Goal: Information Seeking & Learning: Learn about a topic

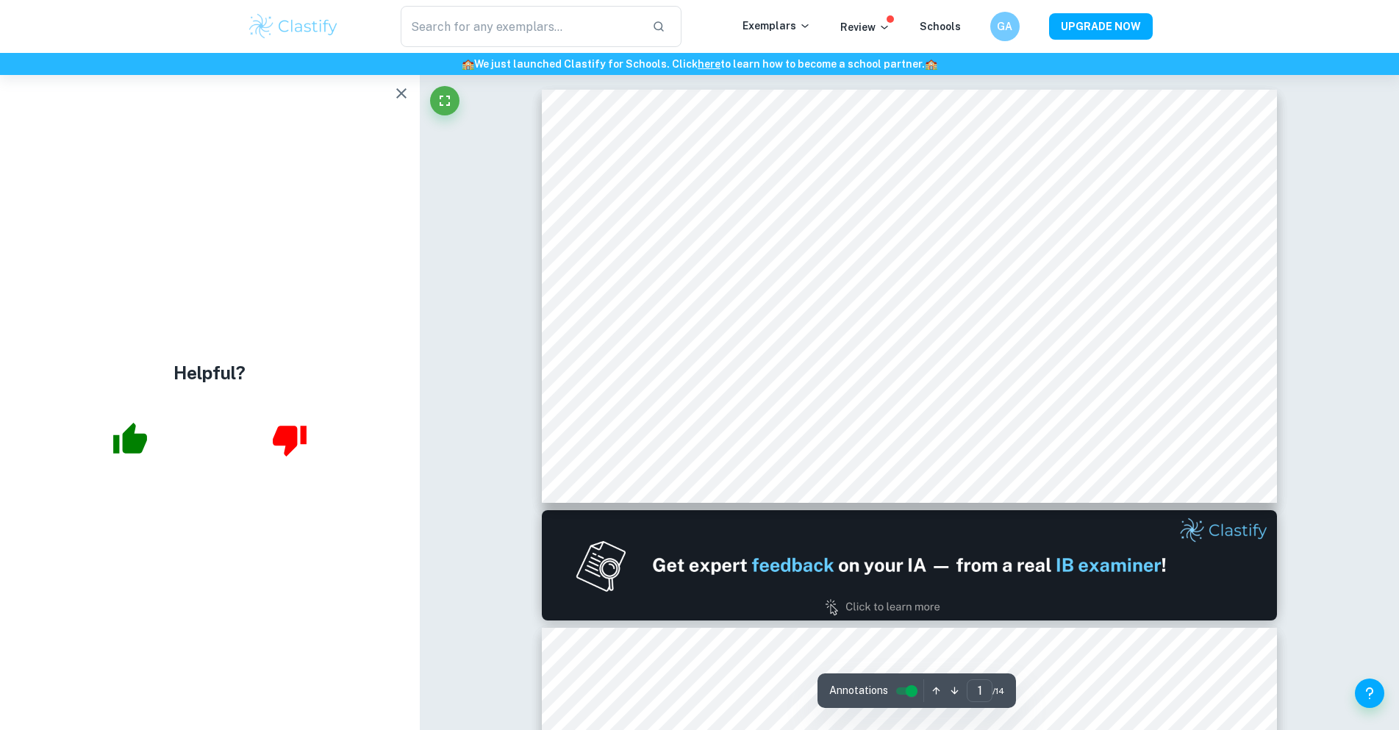
click at [405, 96] on icon "button" at bounding box center [401, 93] width 10 height 10
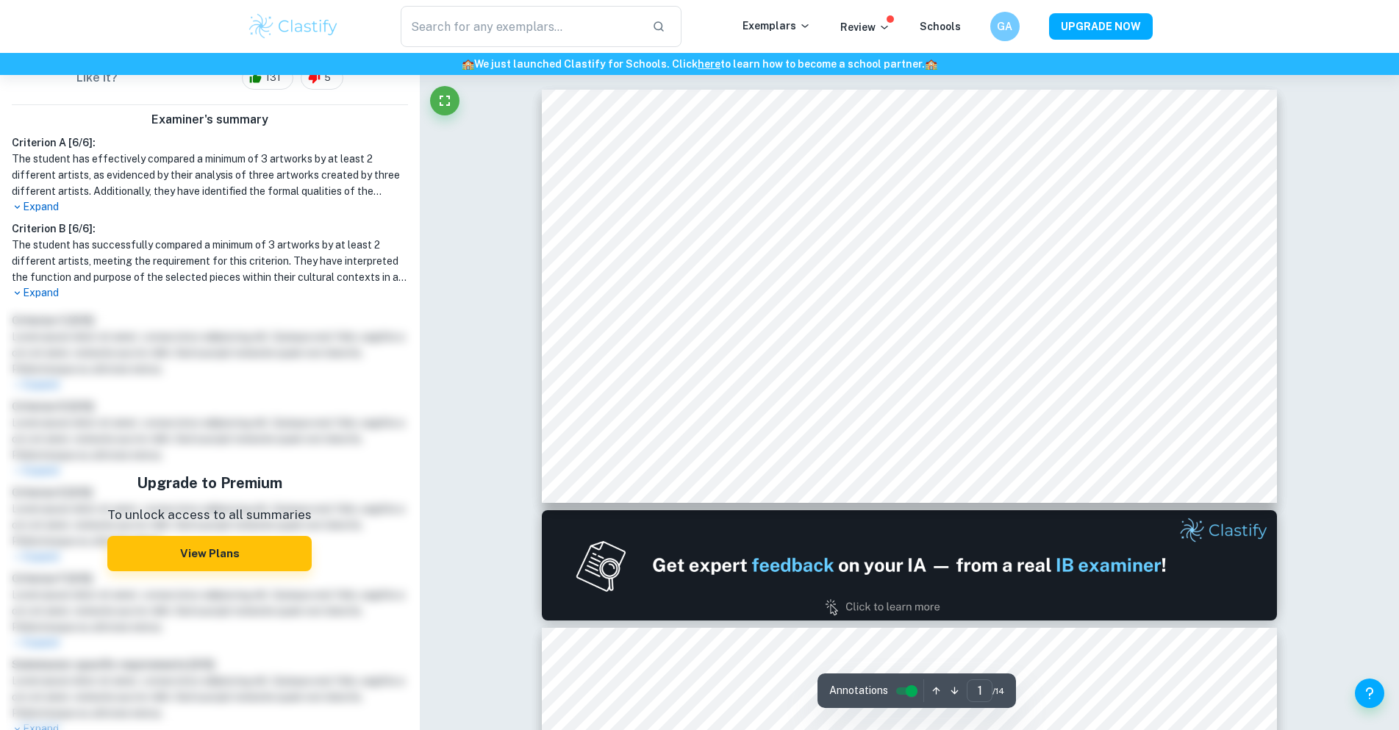
scroll to position [383, 0]
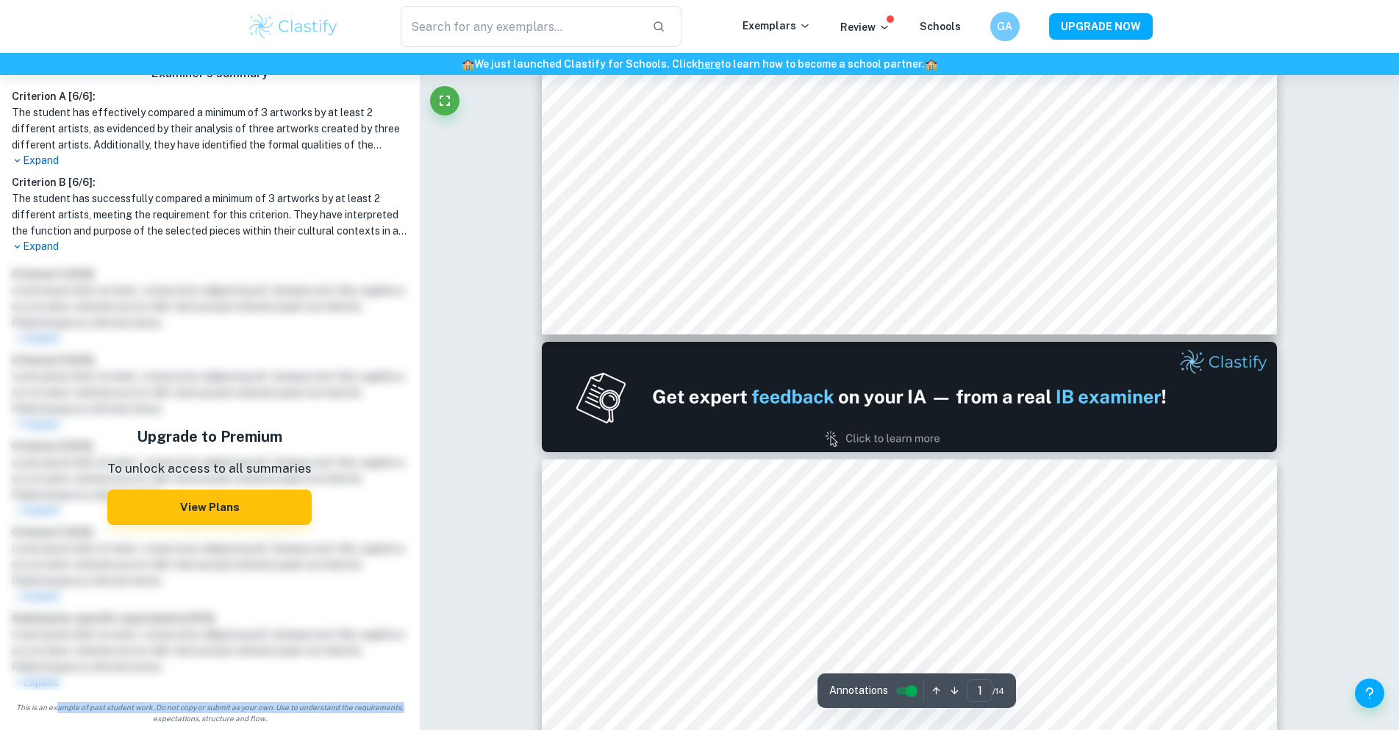
drag, startPoint x: 56, startPoint y: 706, endPoint x: 101, endPoint y: 719, distance: 47.2
click at [122, 725] on aside "A Study of Identity Share Bookmark AI Assistant Download View Mark Scheme IA Vi…" at bounding box center [210, 402] width 420 height 655
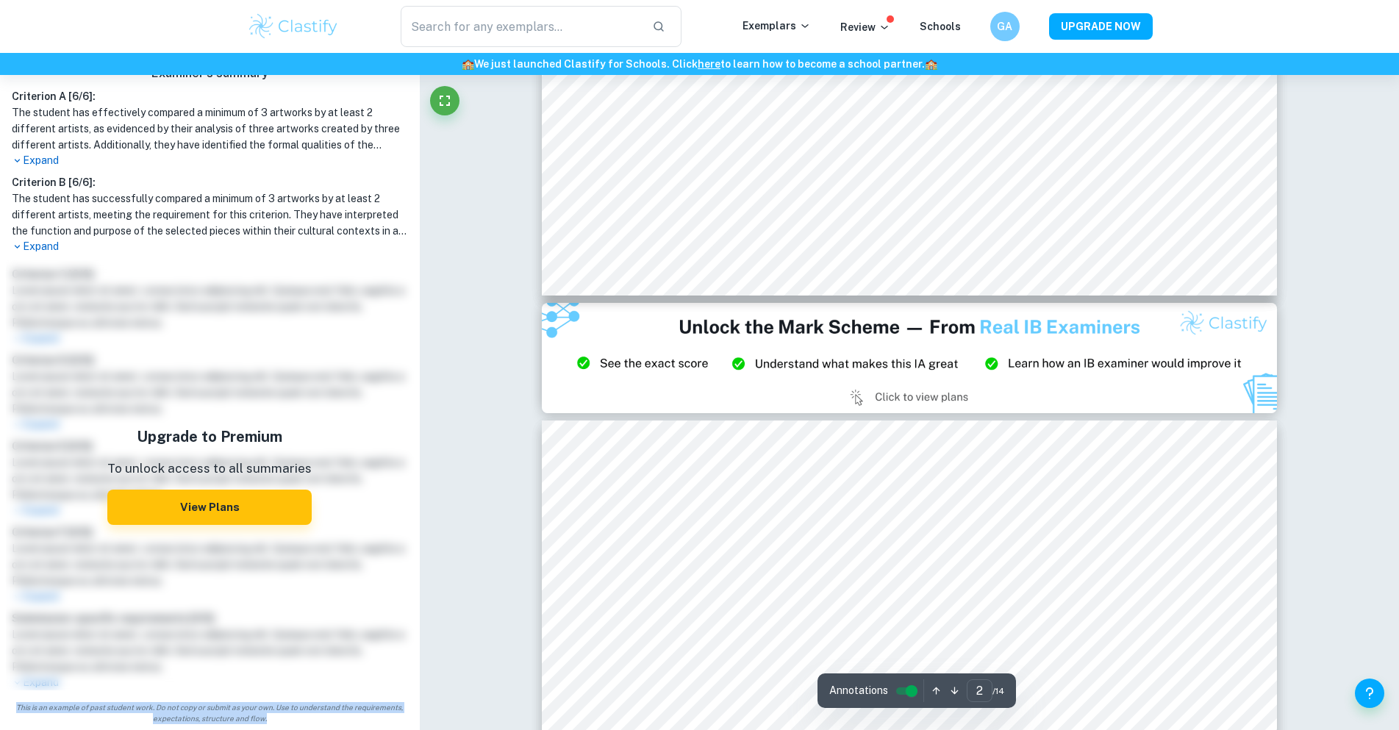
type input "3"
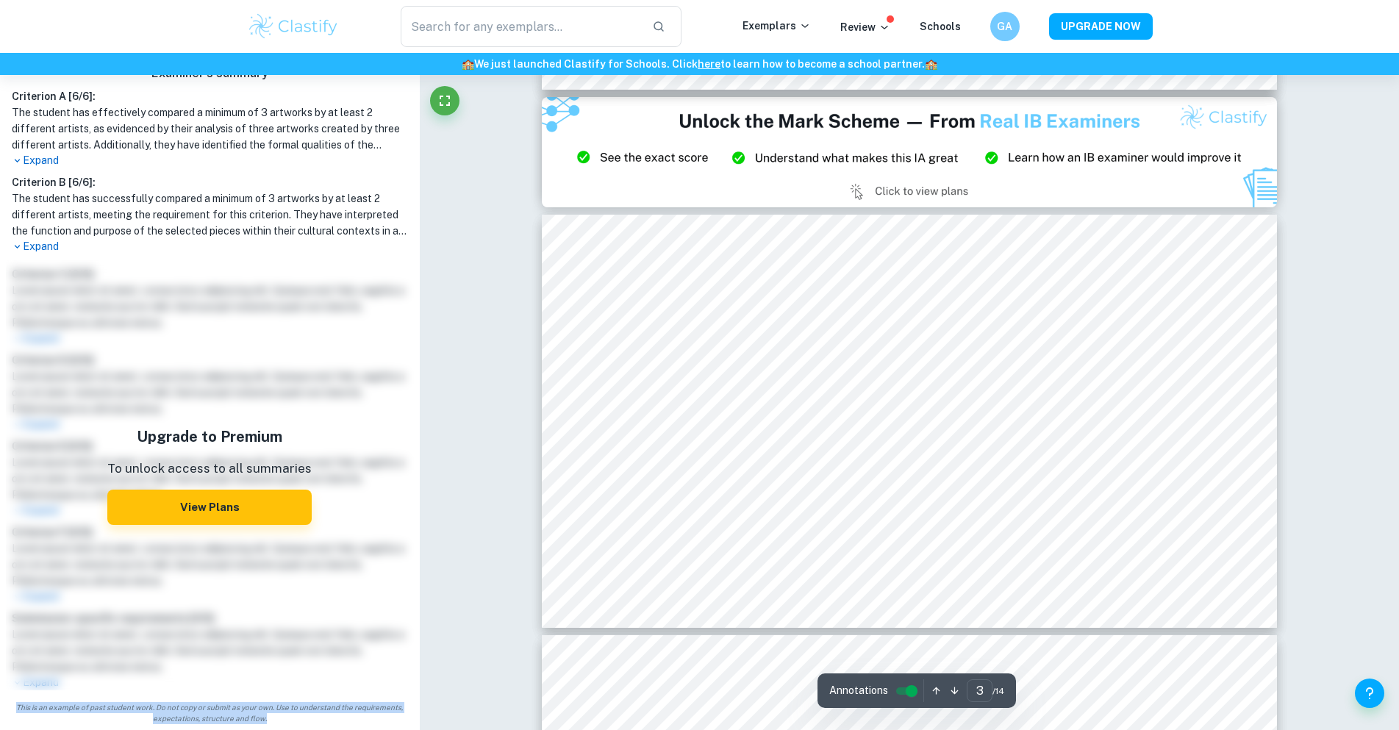
drag, startPoint x: 12, startPoint y: 706, endPoint x: 287, endPoint y: 729, distance: 275.8
click at [287, 729] on aside "A Study of Identity Share Bookmark AI Assistant Download View Mark Scheme IA Vi…" at bounding box center [210, 402] width 420 height 655
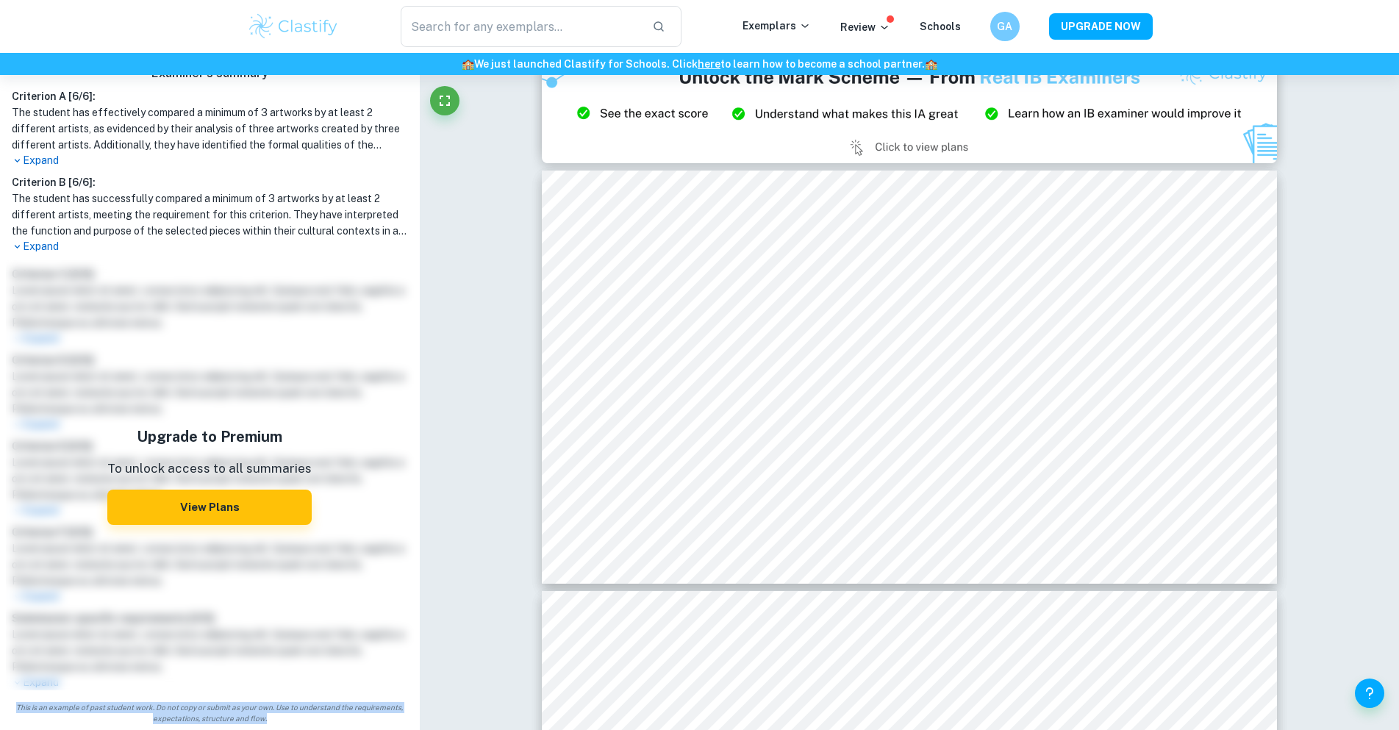
copy span "This is an example of past student work. Do not copy or submit as your own. Use…"
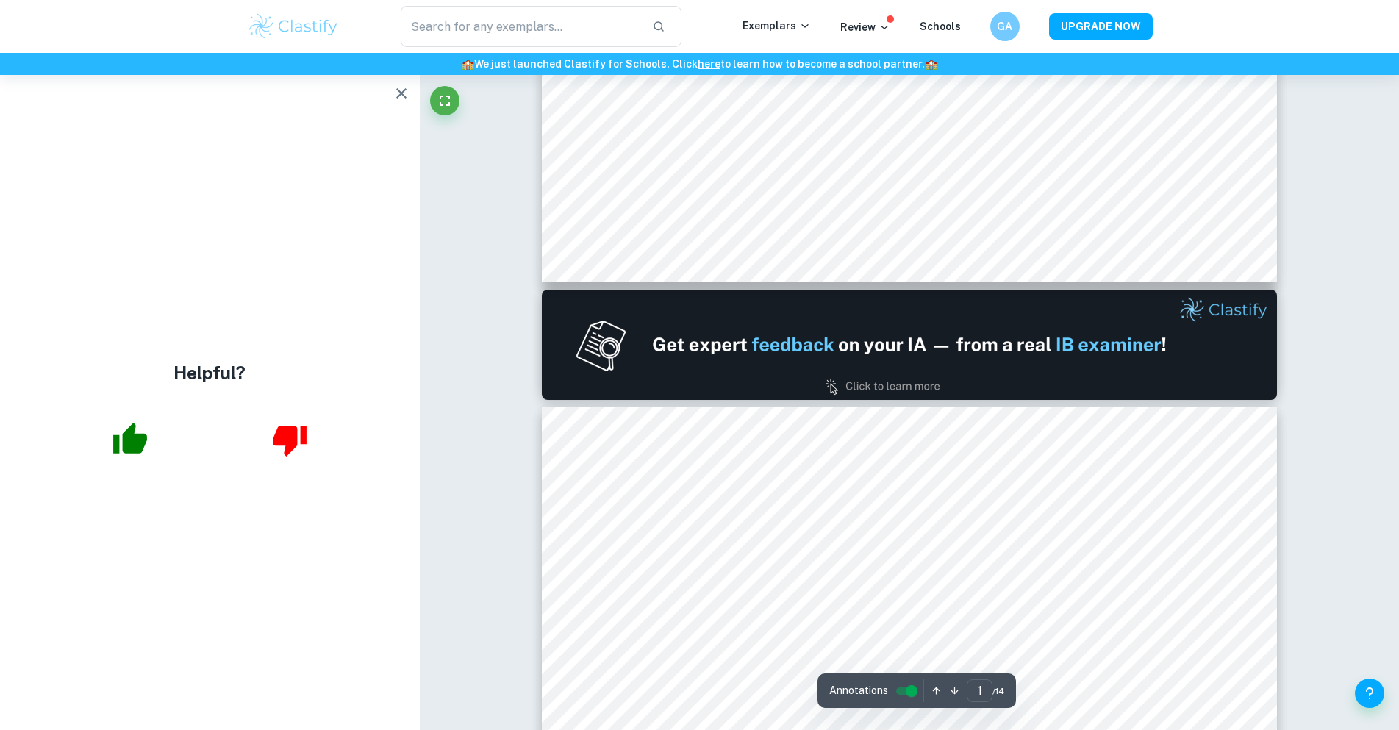
type input "2"
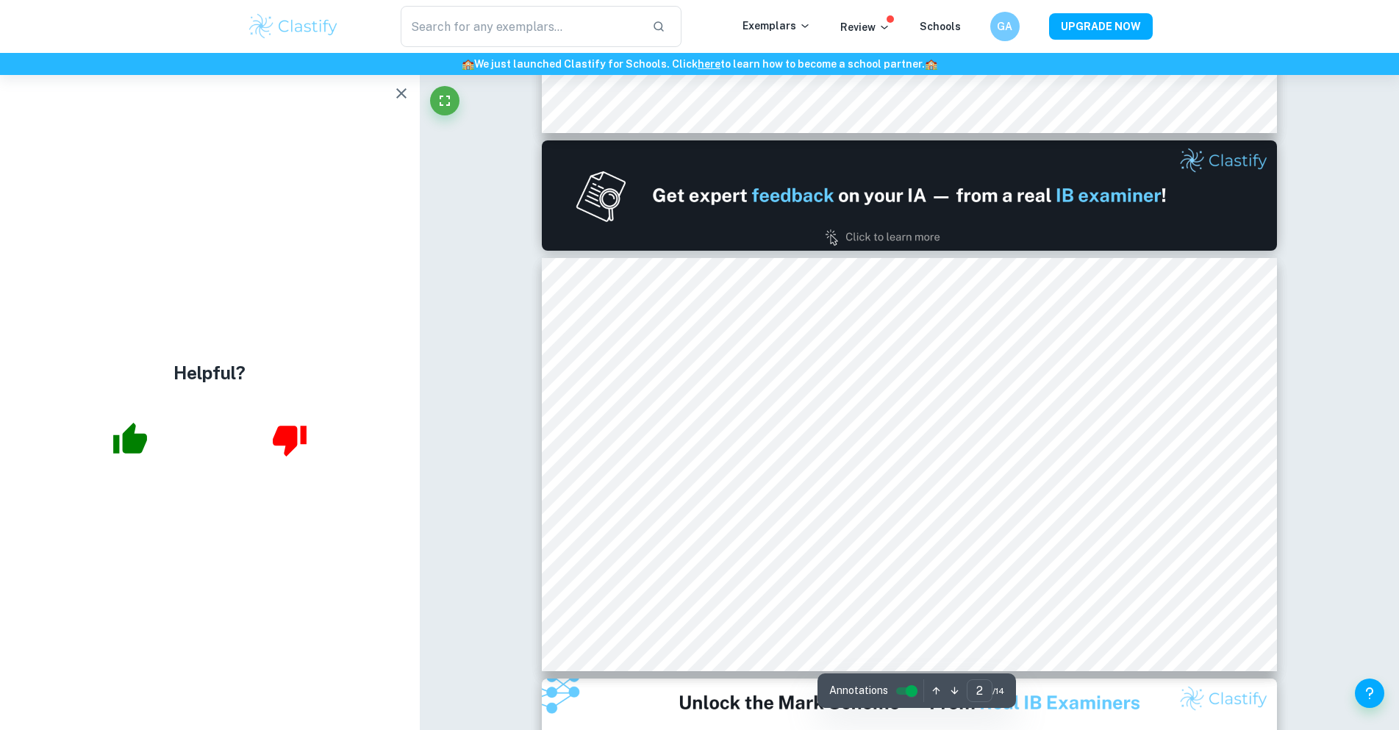
scroll to position [441, 0]
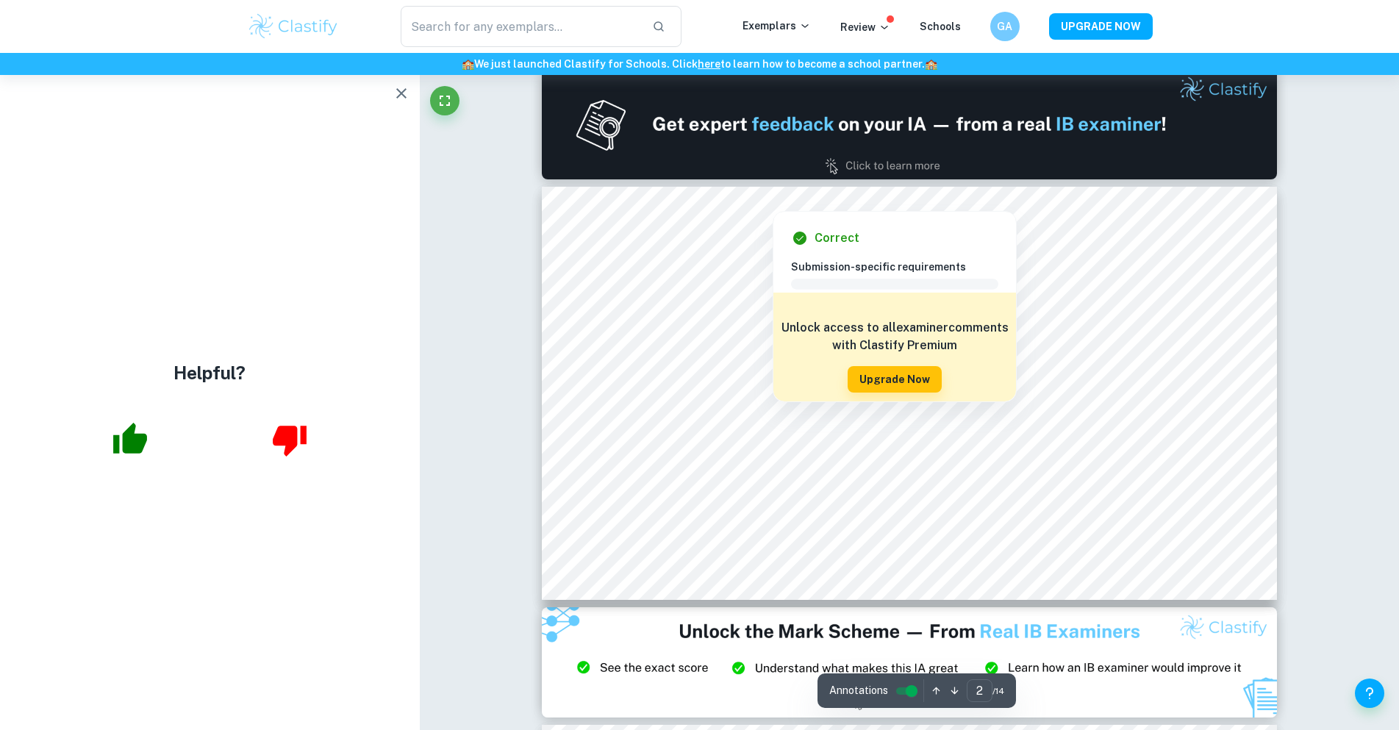
click at [763, 201] on div at bounding box center [772, 201] width 26 height 12
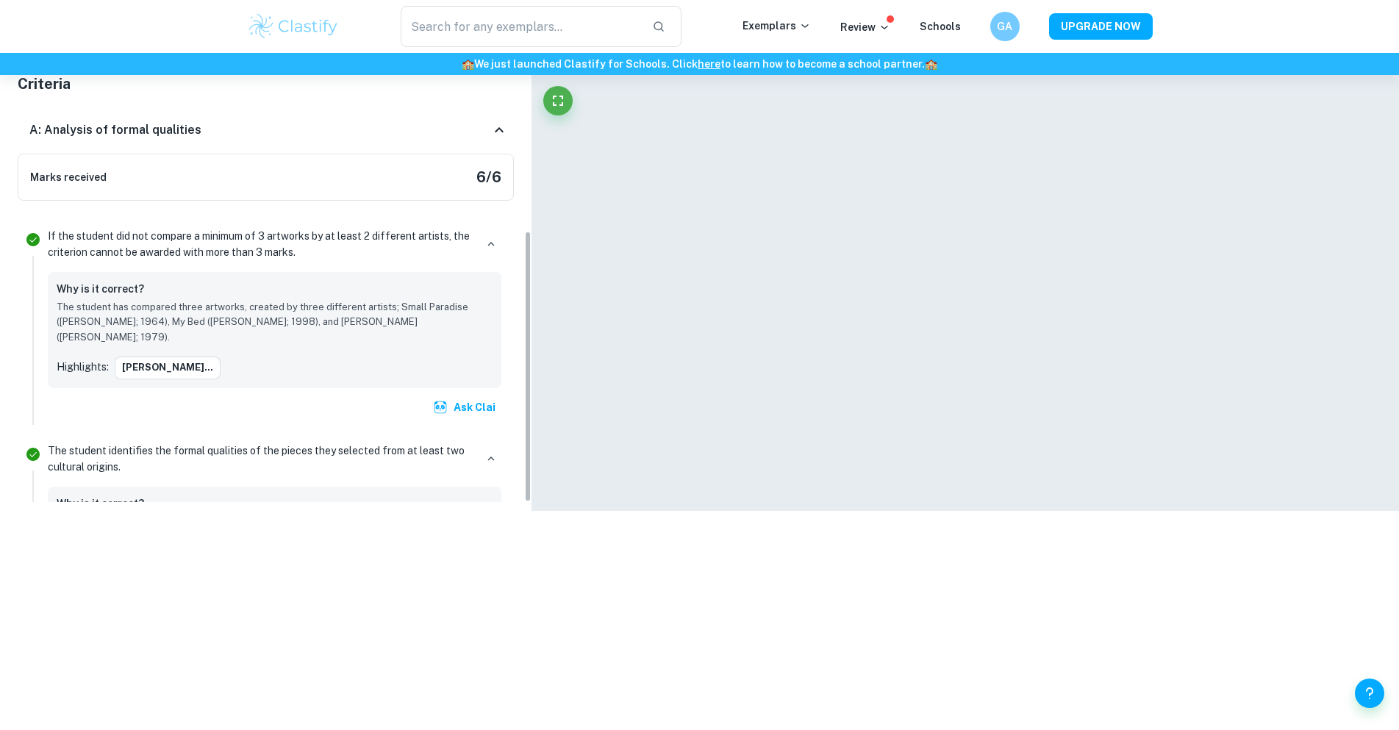
scroll to position [1059, 0]
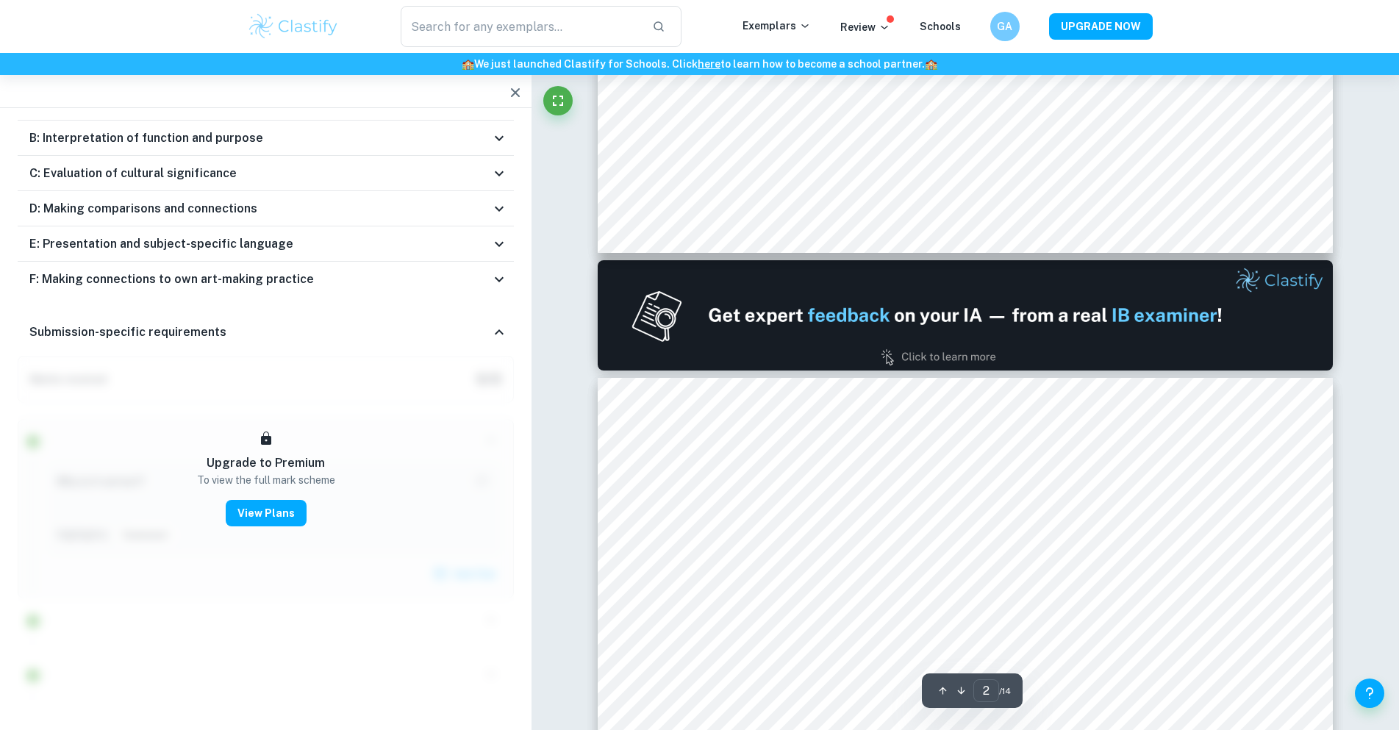
type input "1"
drag, startPoint x: 591, startPoint y: 426, endPoint x: 563, endPoint y: 339, distance: 91.1
click at [520, 94] on icon "button" at bounding box center [515, 93] width 18 height 18
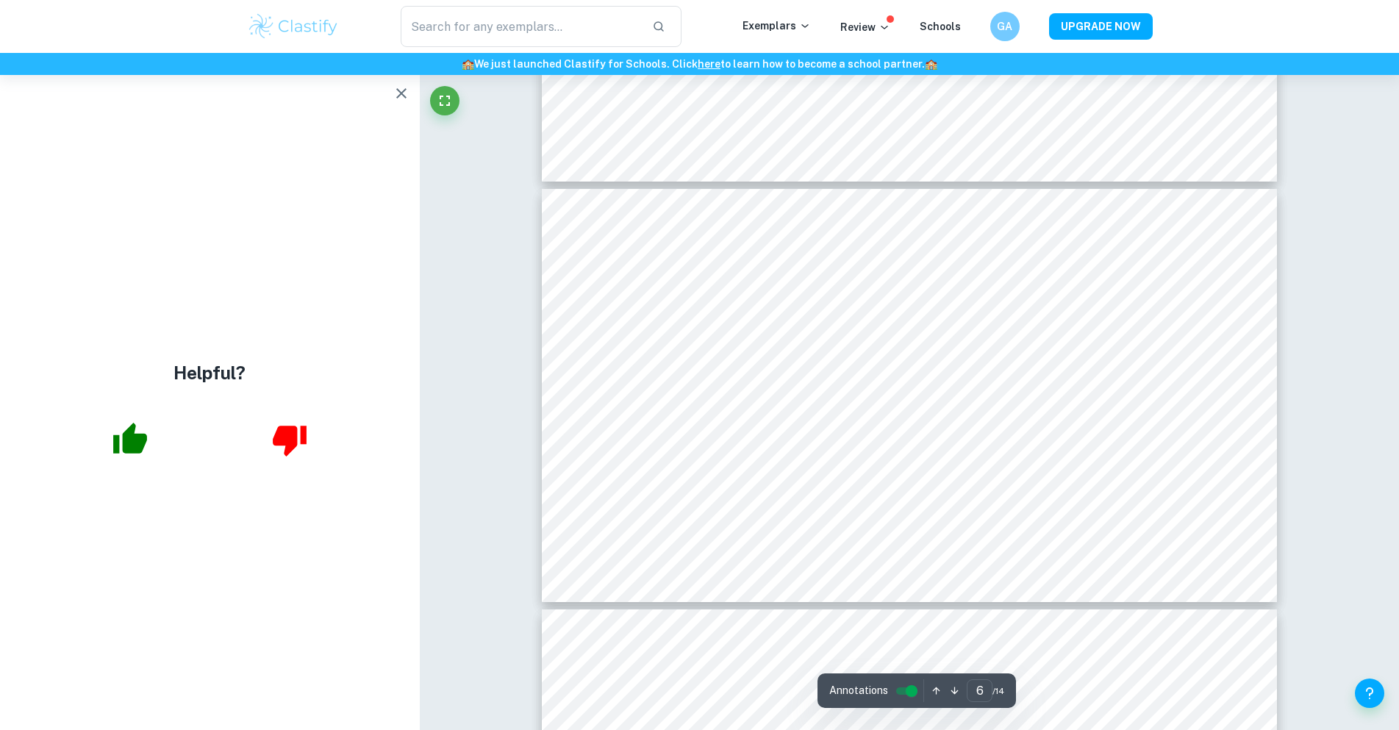
scroll to position [2205, 0]
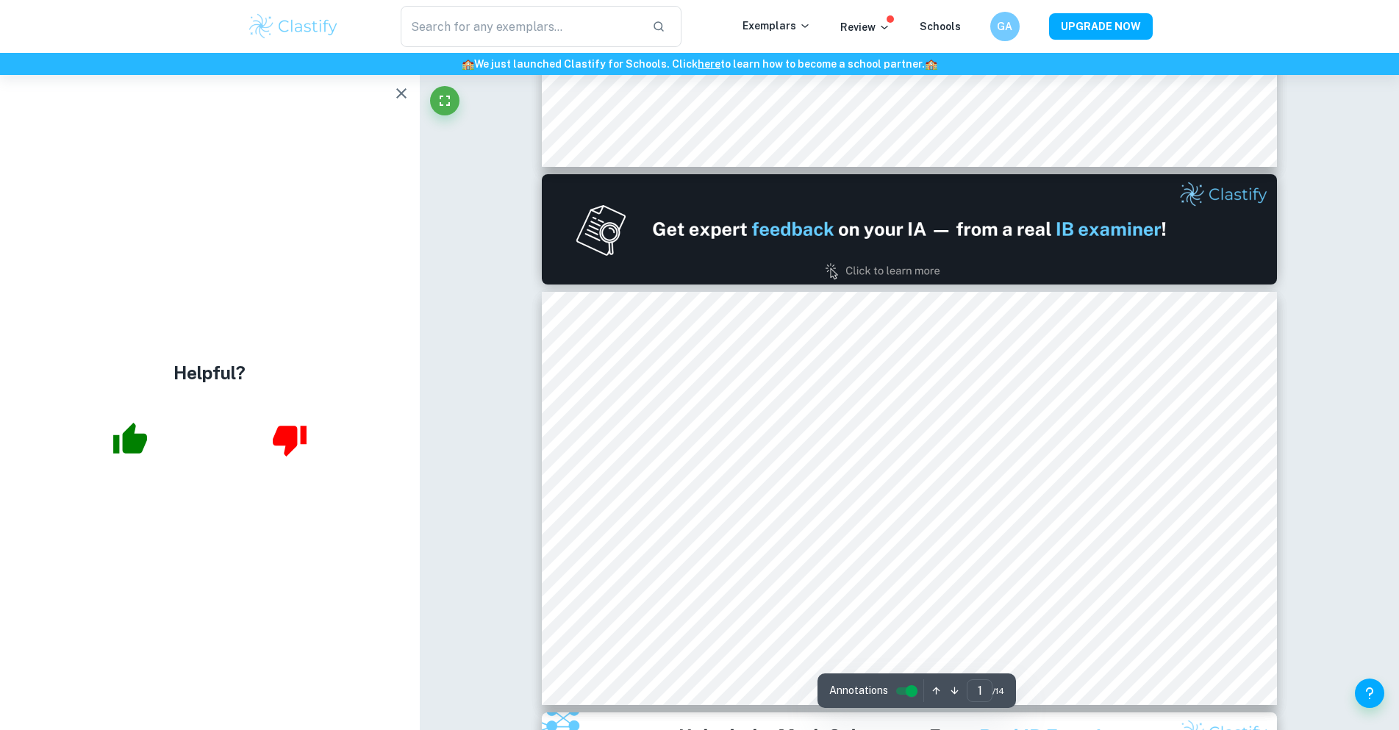
scroll to position [220, 0]
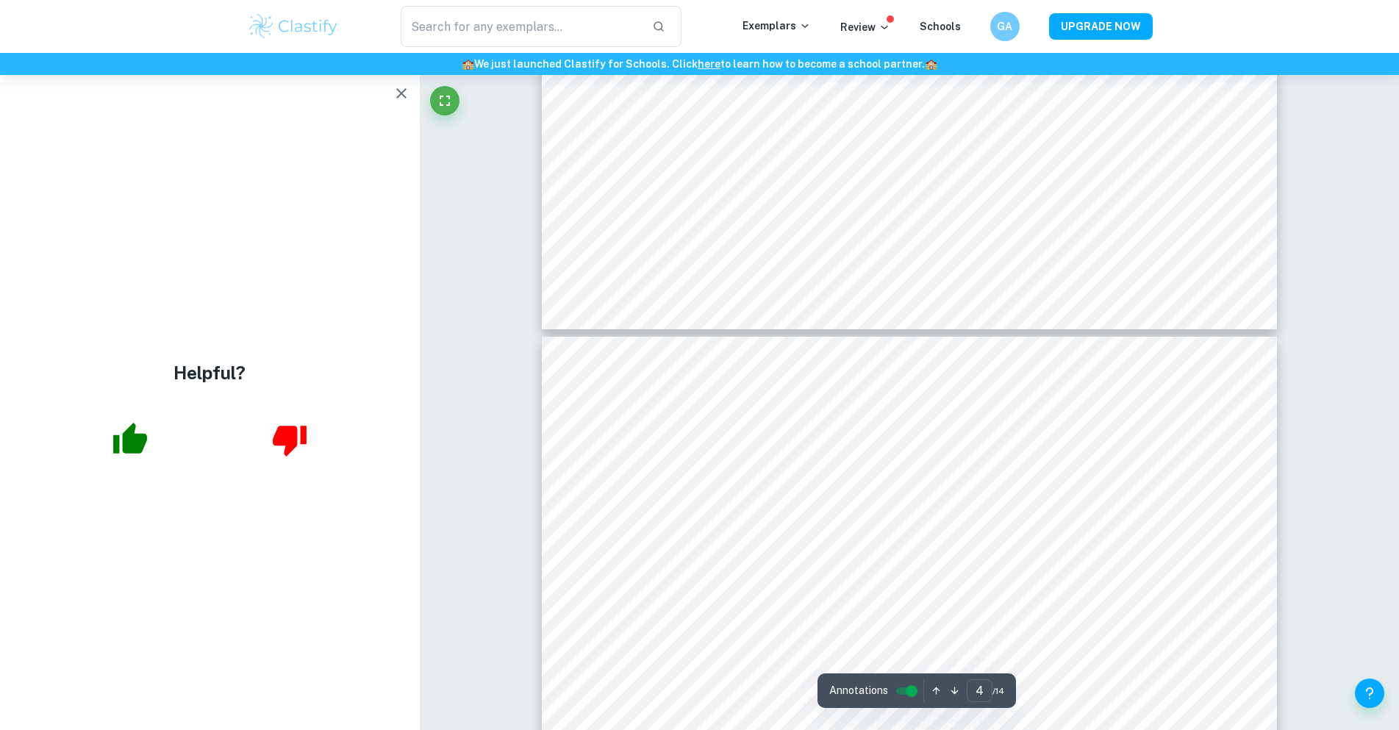
scroll to position [1323, 0]
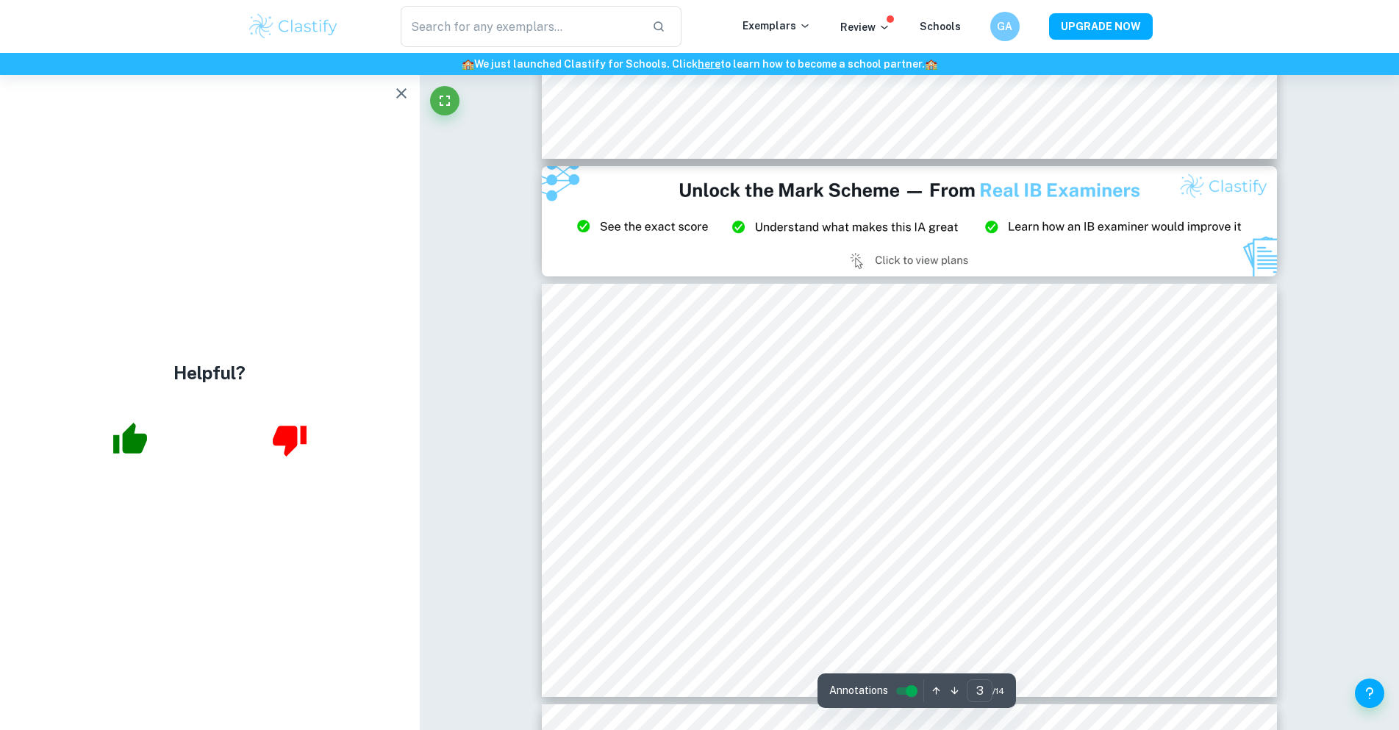
type input "2"
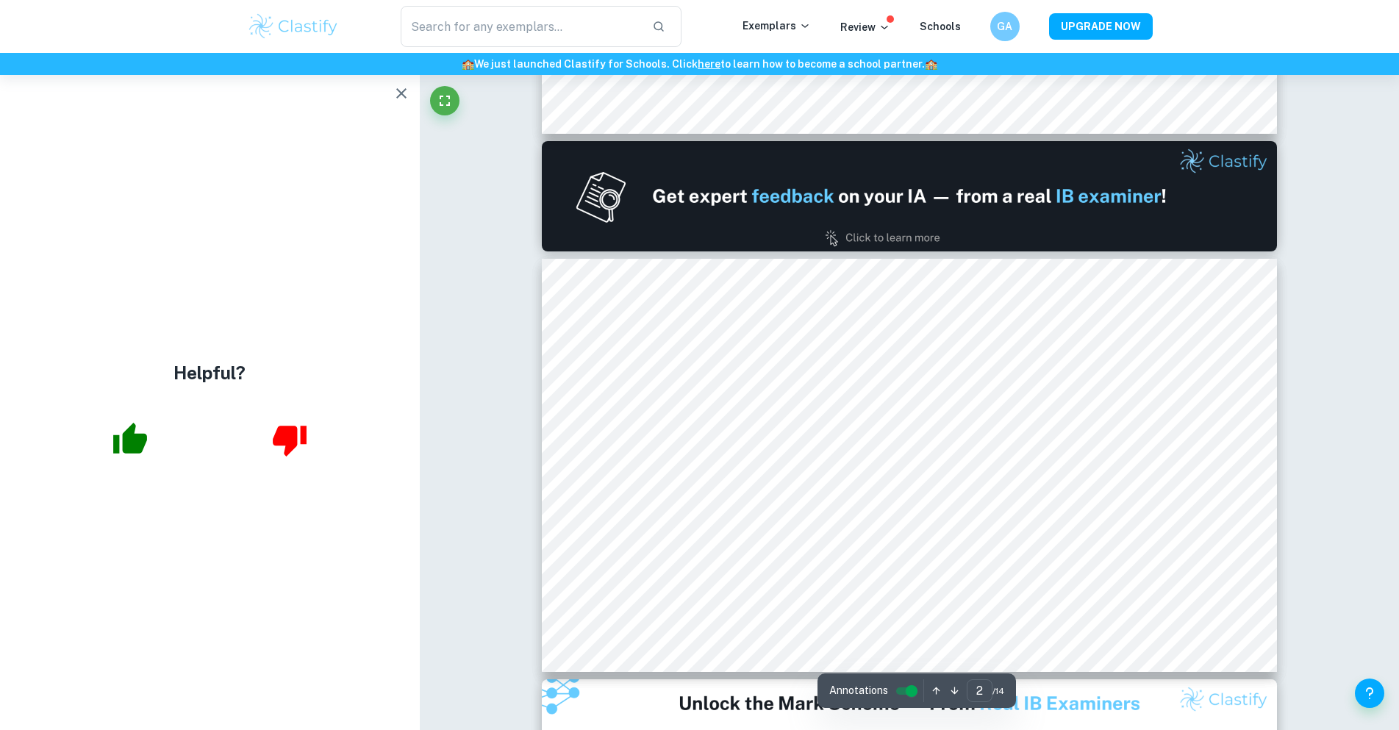
scroll to position [367, 0]
